Goal: Transaction & Acquisition: Purchase product/service

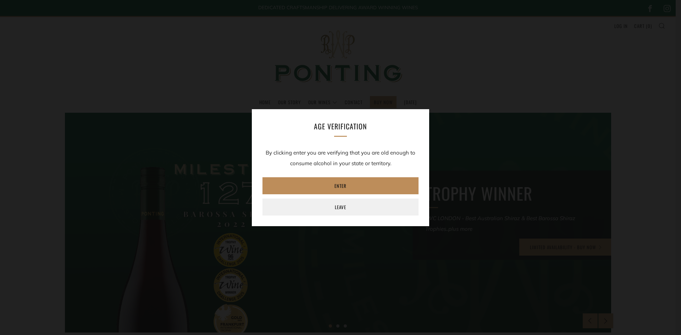
click at [343, 184] on link "Enter" at bounding box center [341, 185] width 156 height 17
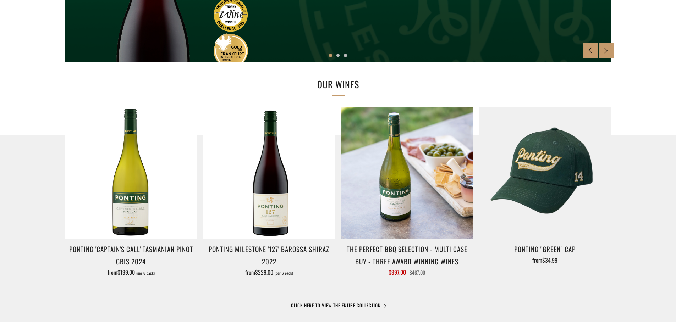
scroll to position [319, 0]
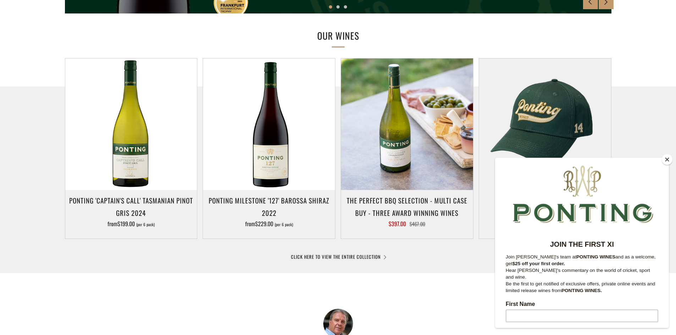
click at [666, 159] on button "Close" at bounding box center [667, 159] width 11 height 11
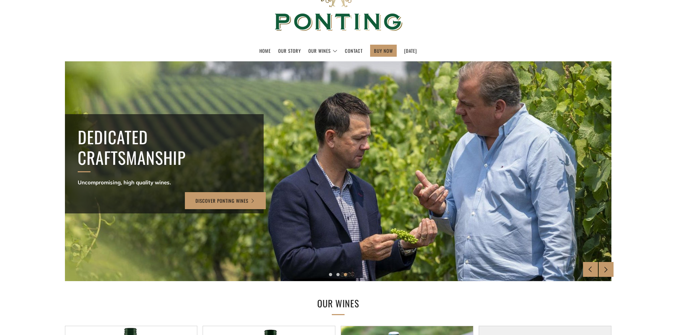
scroll to position [0, 0]
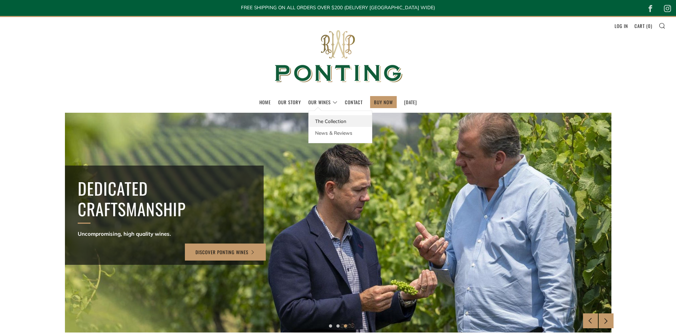
click at [313, 123] on link "The Collection" at bounding box center [340, 121] width 63 height 12
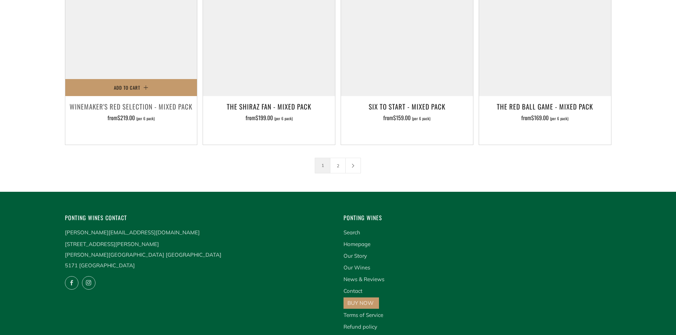
scroll to position [1029, 0]
